Goal: Task Accomplishment & Management: Use online tool/utility

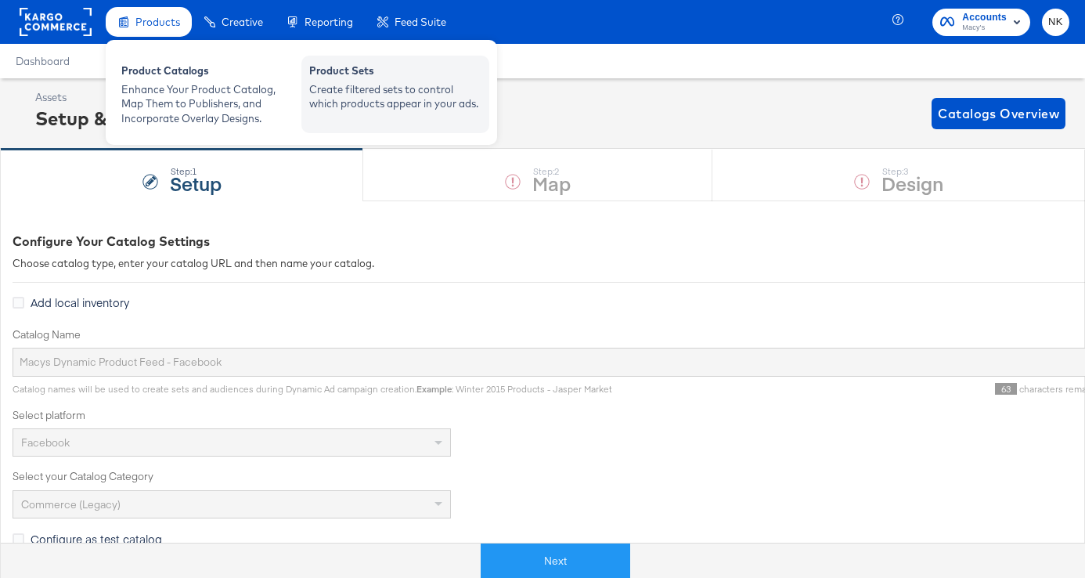
click at [399, 82] on div "Create filtered sets to control which products appear in your ads." at bounding box center [395, 96] width 172 height 29
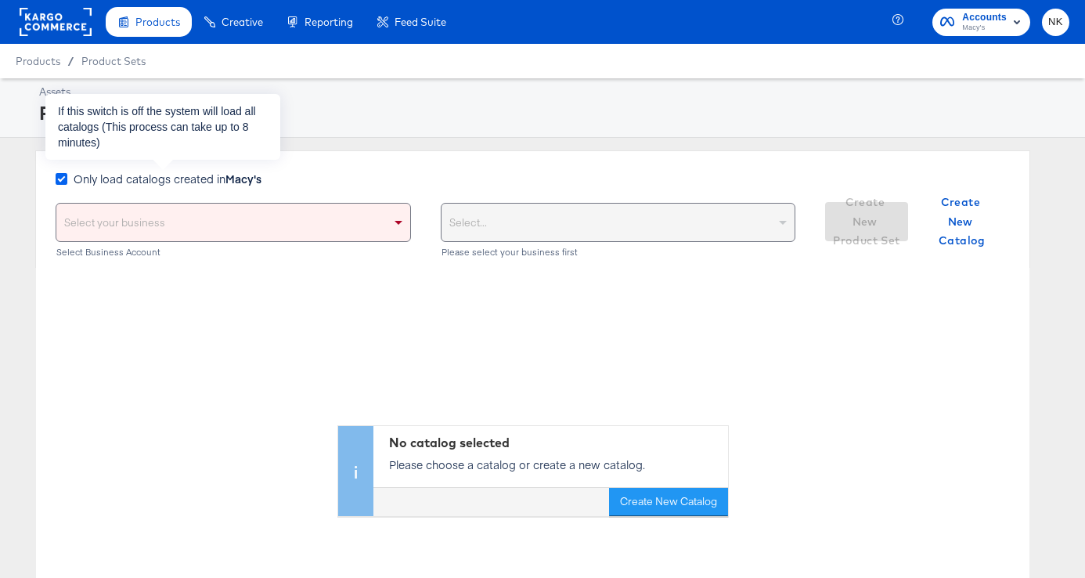
click at [62, 180] on icon at bounding box center [62, 179] width 12 height 12
click at [0, 0] on input "Only load catalogs created in Macy's" at bounding box center [0, 0] width 0 height 0
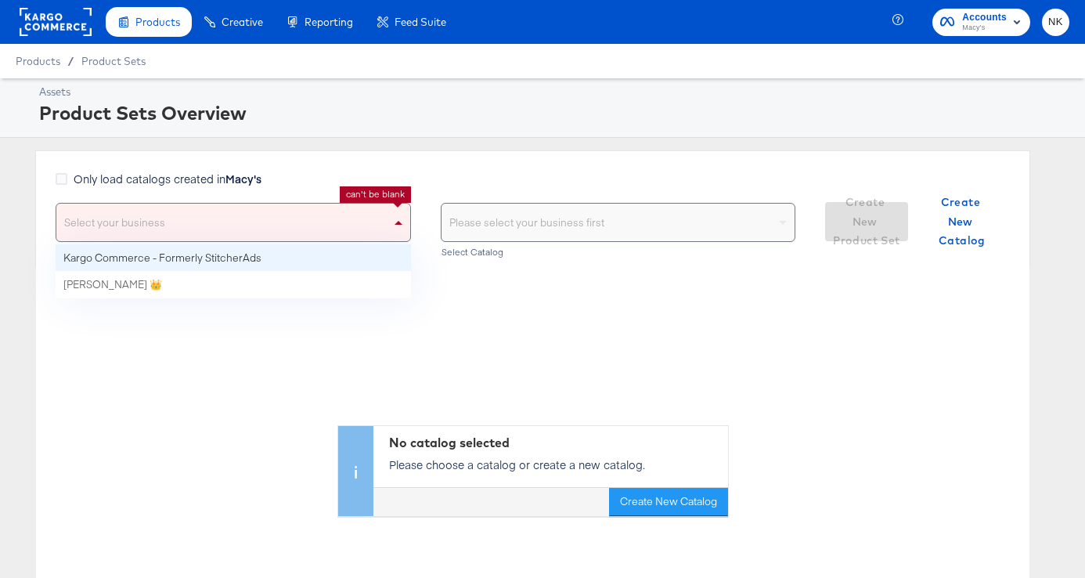
click at [180, 210] on div "Select your business" at bounding box center [233, 223] width 354 height 38
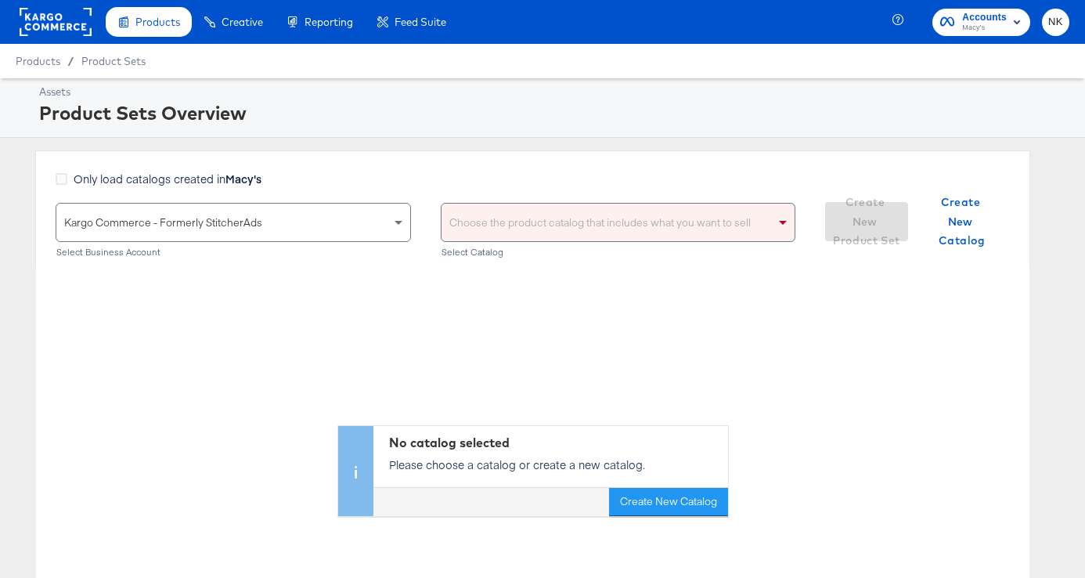
click at [651, 229] on div "Choose the product catalog that includes what you want to sell" at bounding box center [619, 223] width 354 height 38
click at [728, 144] on div "Assets Product Sets Overview Only load catalogs created in Macy's Kargo Commerc…" at bounding box center [542, 386] width 1085 height 617
click at [782, 222] on span at bounding box center [783, 223] width 8 height 5
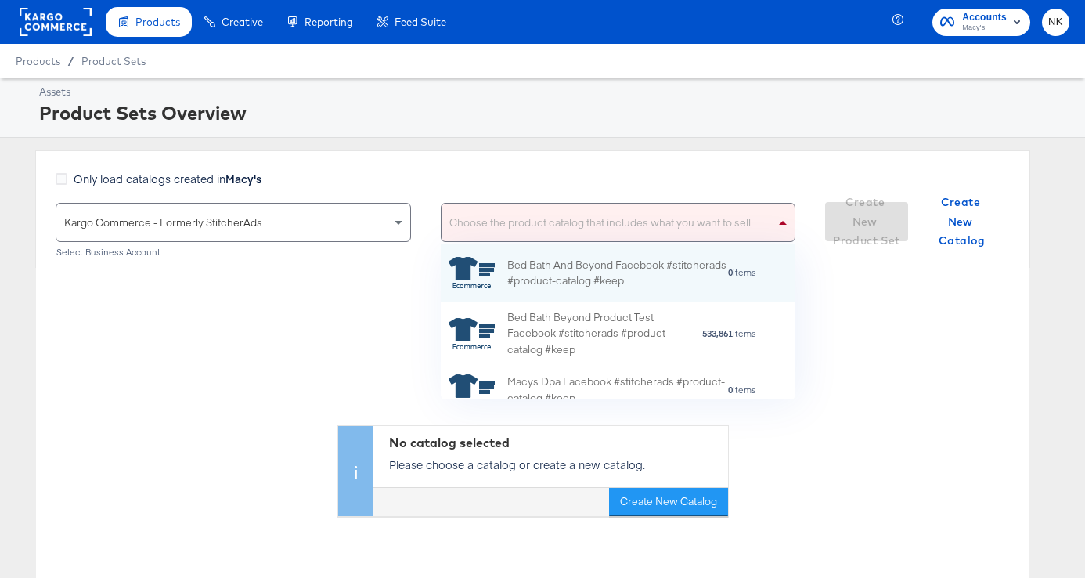
scroll to position [155, 355]
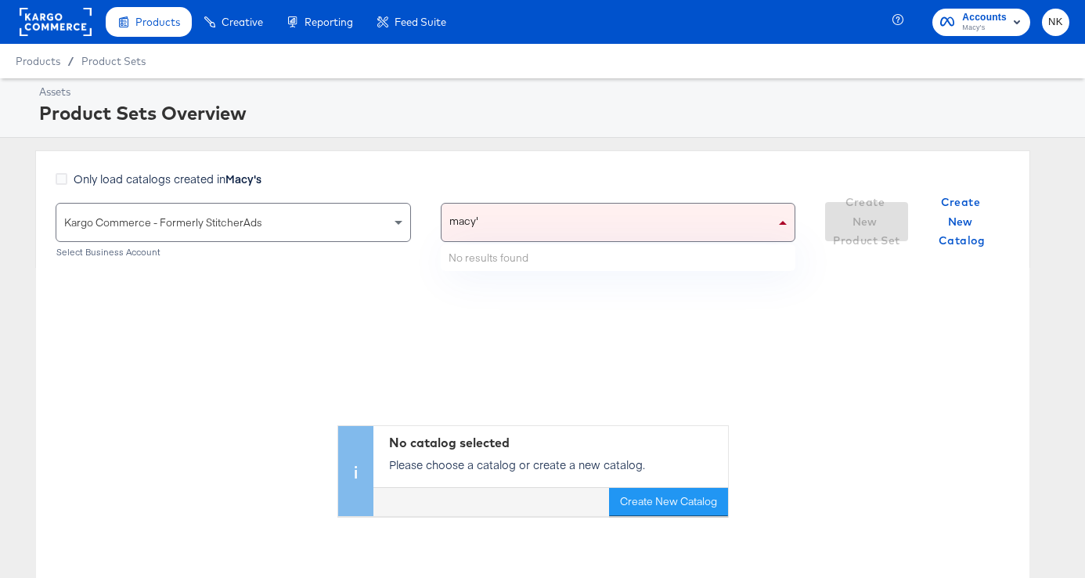
type input "macy"
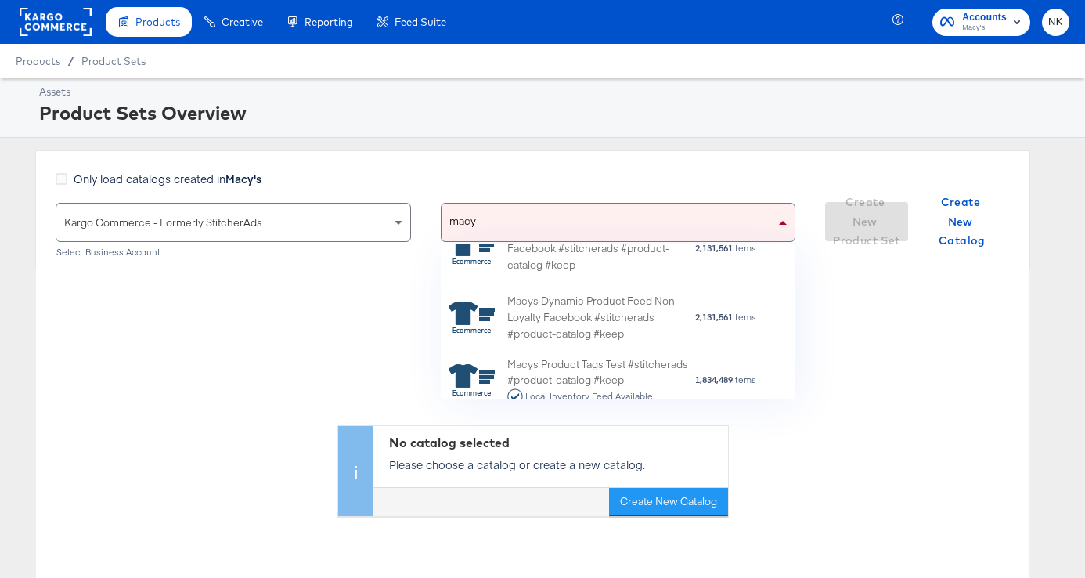
scroll to position [555, 0]
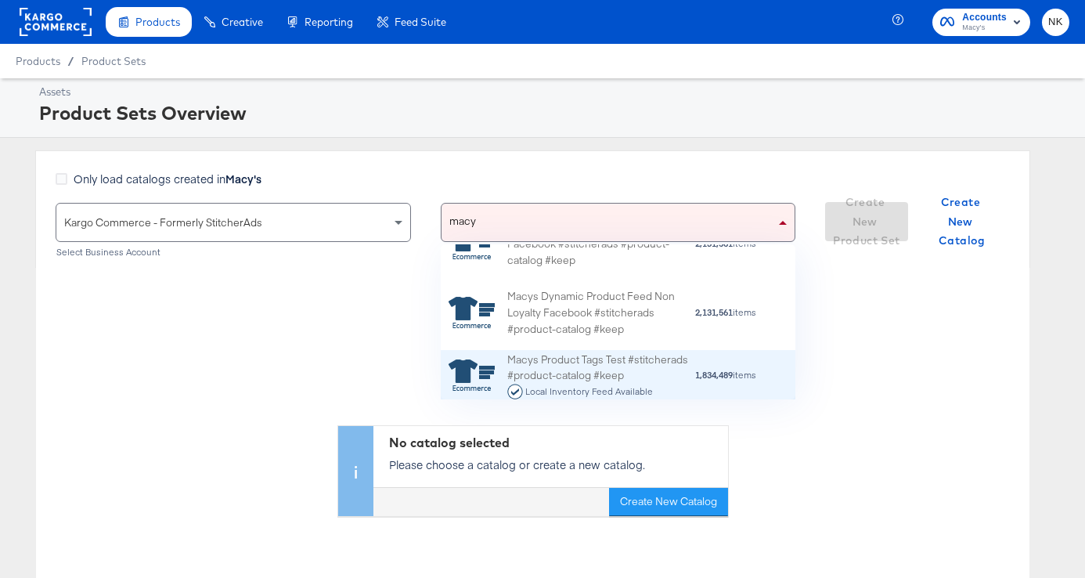
click at [661, 381] on div "Macys Product Tags Test #stitcherads #product-catalog #keep Local Inventory Fee…" at bounding box center [600, 376] width 187 height 49
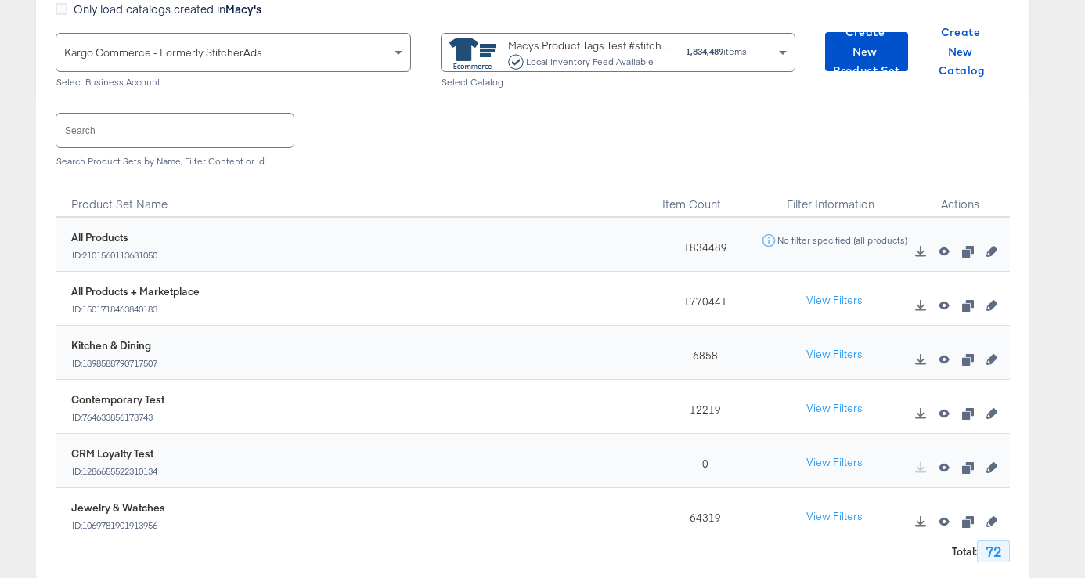
scroll to position [200, 0]
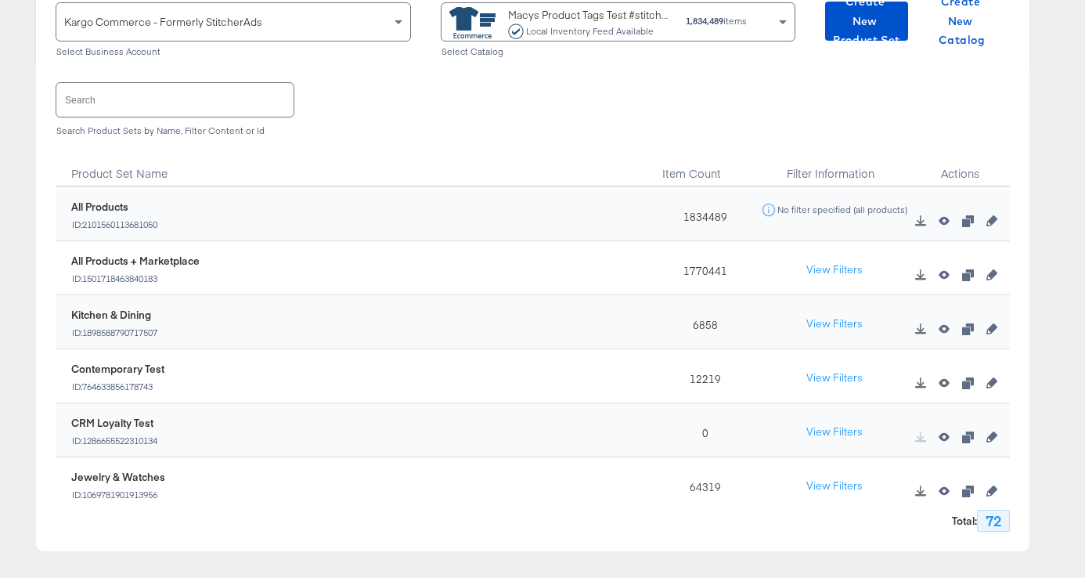
click at [125, 98] on input "text" at bounding box center [174, 100] width 237 height 34
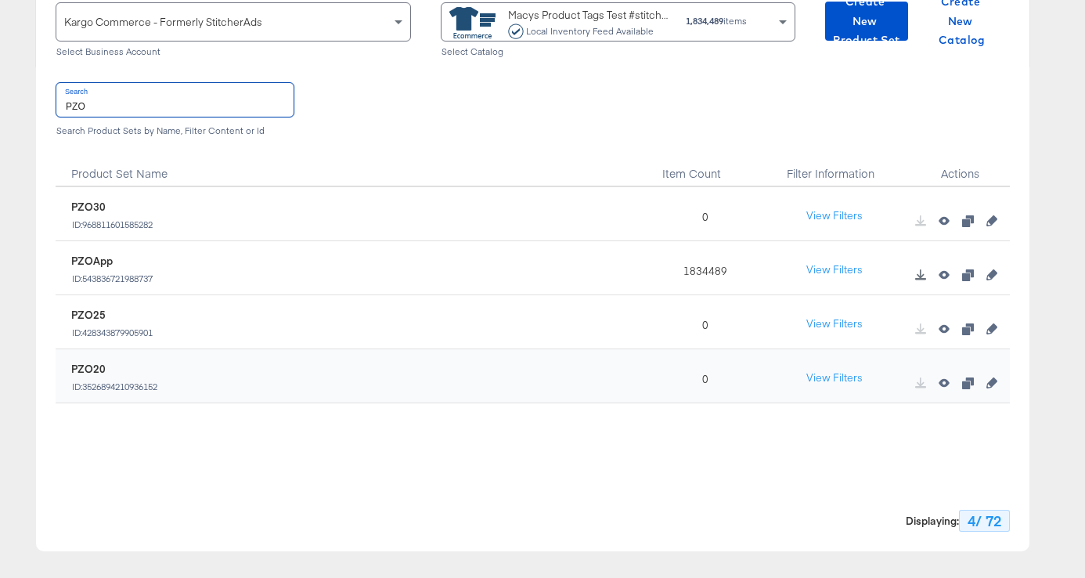
type input "PZO"
